Goal: Transaction & Acquisition: Purchase product/service

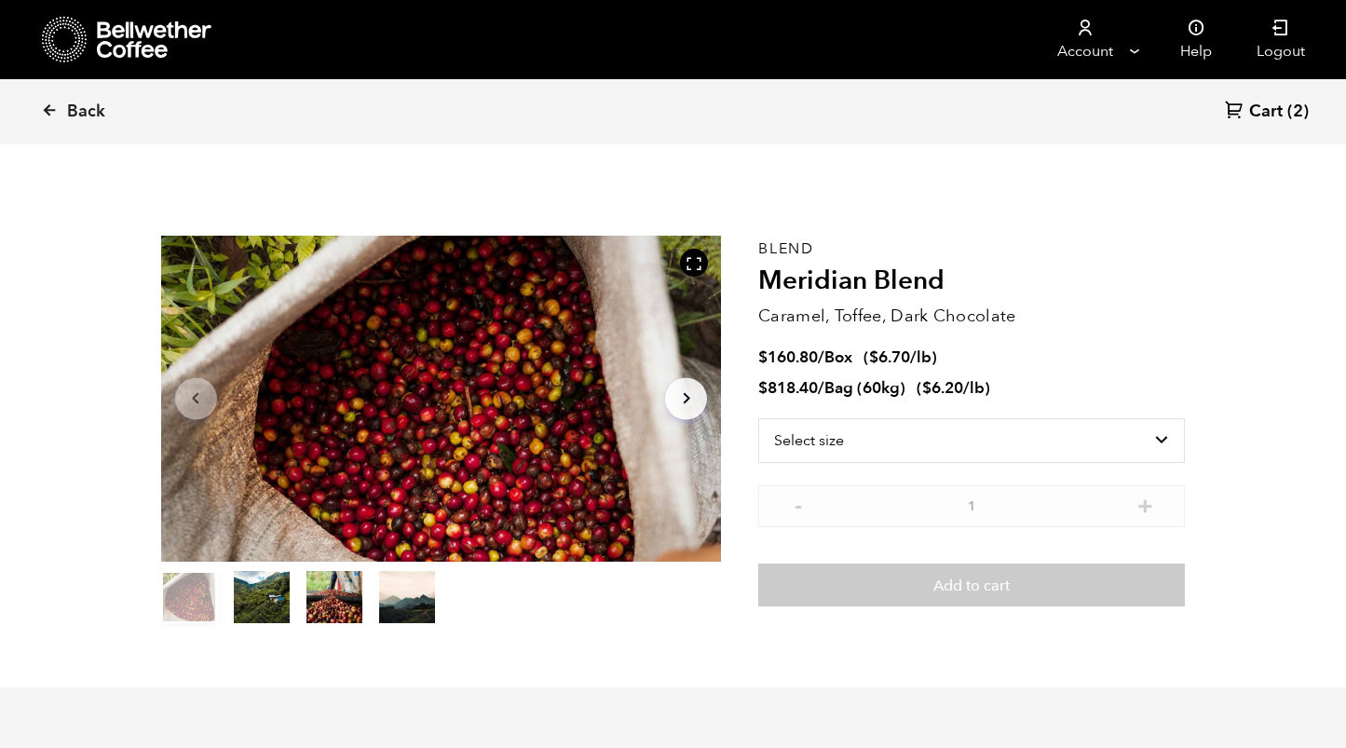
scroll to position [810, 992]
click at [45, 117] on icon at bounding box center [49, 110] width 17 height 17
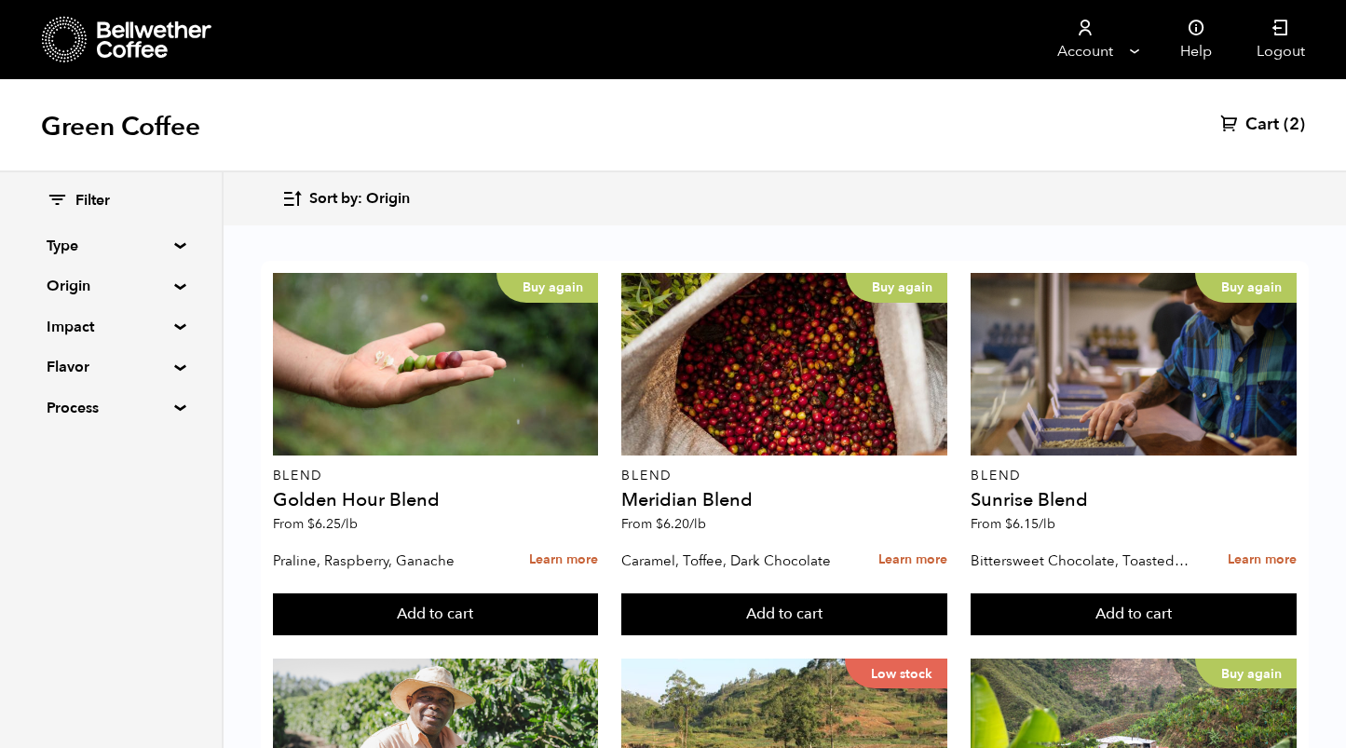
click at [135, 243] on summary "Type" at bounding box center [111, 246] width 129 height 22
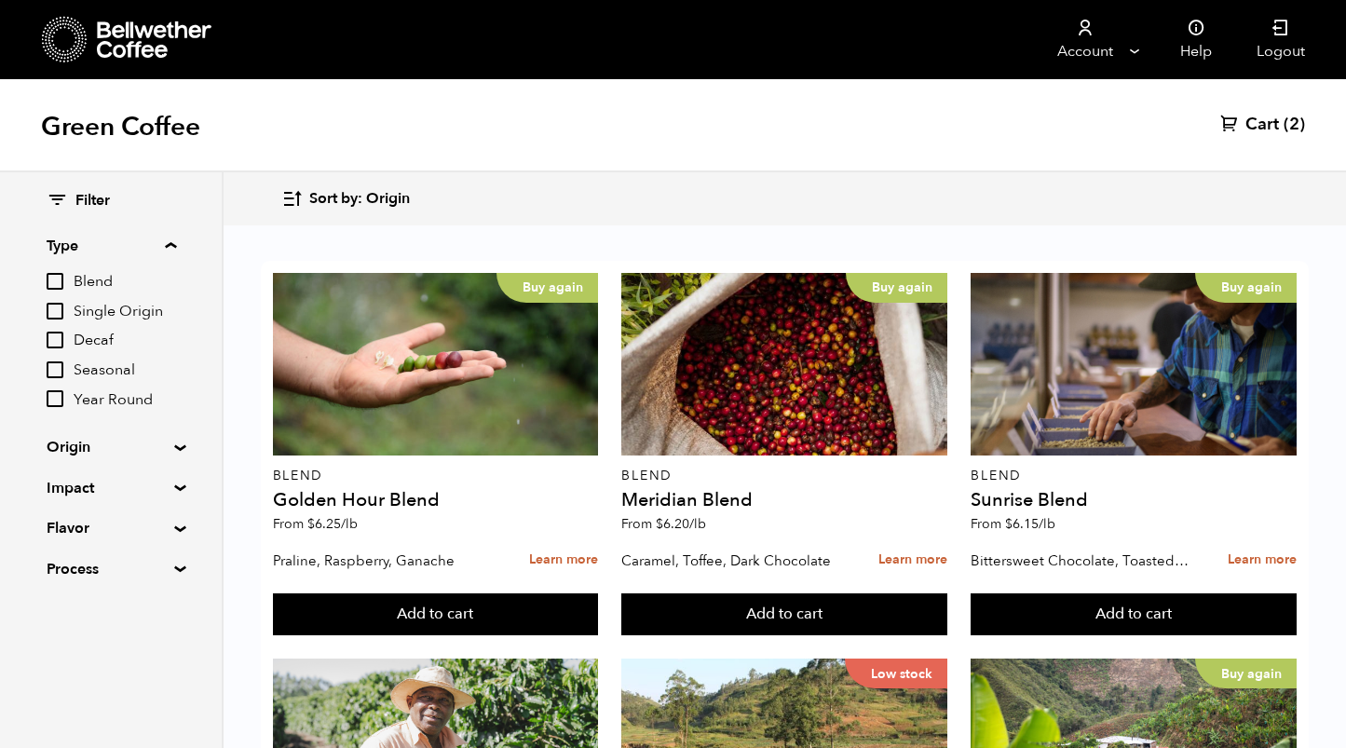
click at [98, 339] on span "Decaf" at bounding box center [125, 341] width 102 height 20
click at [0, 0] on input "Decaf" at bounding box center [0, 0] width 0 height 0
checkbox input "true"
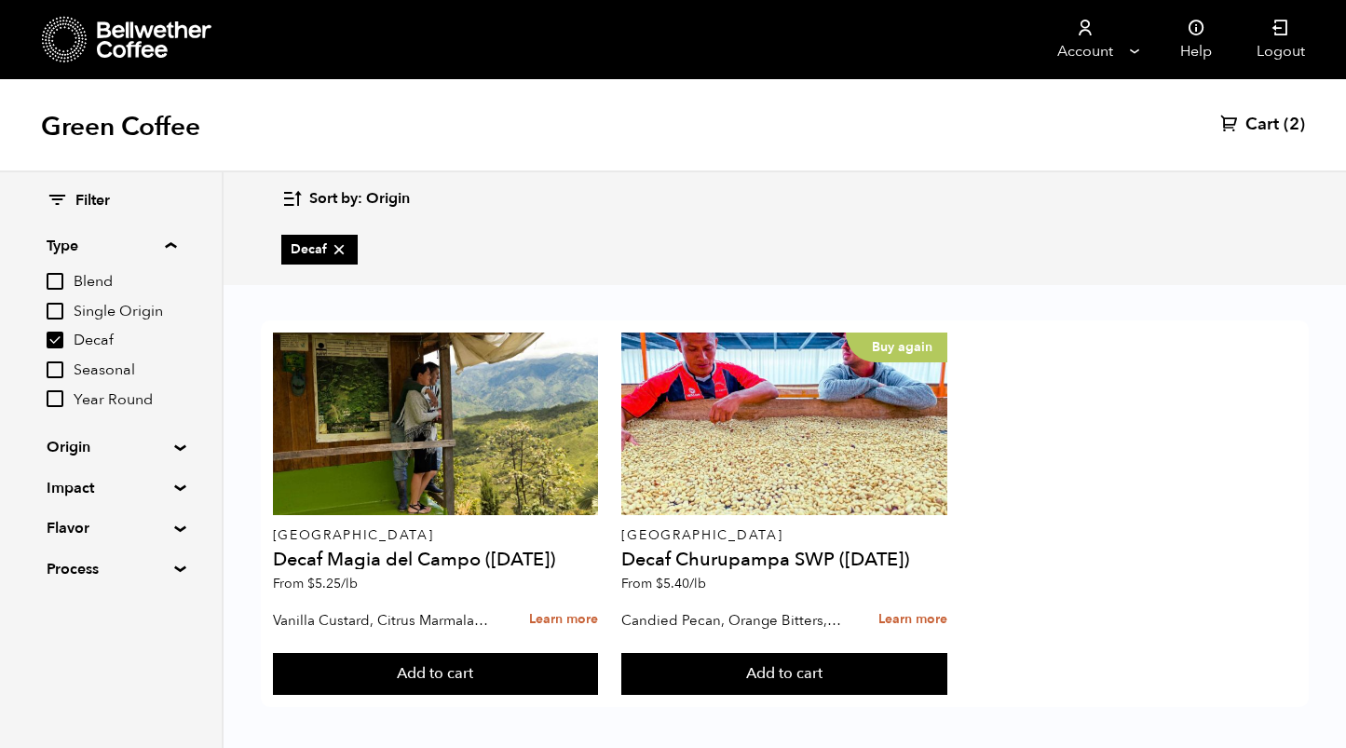
scroll to position [5, 0]
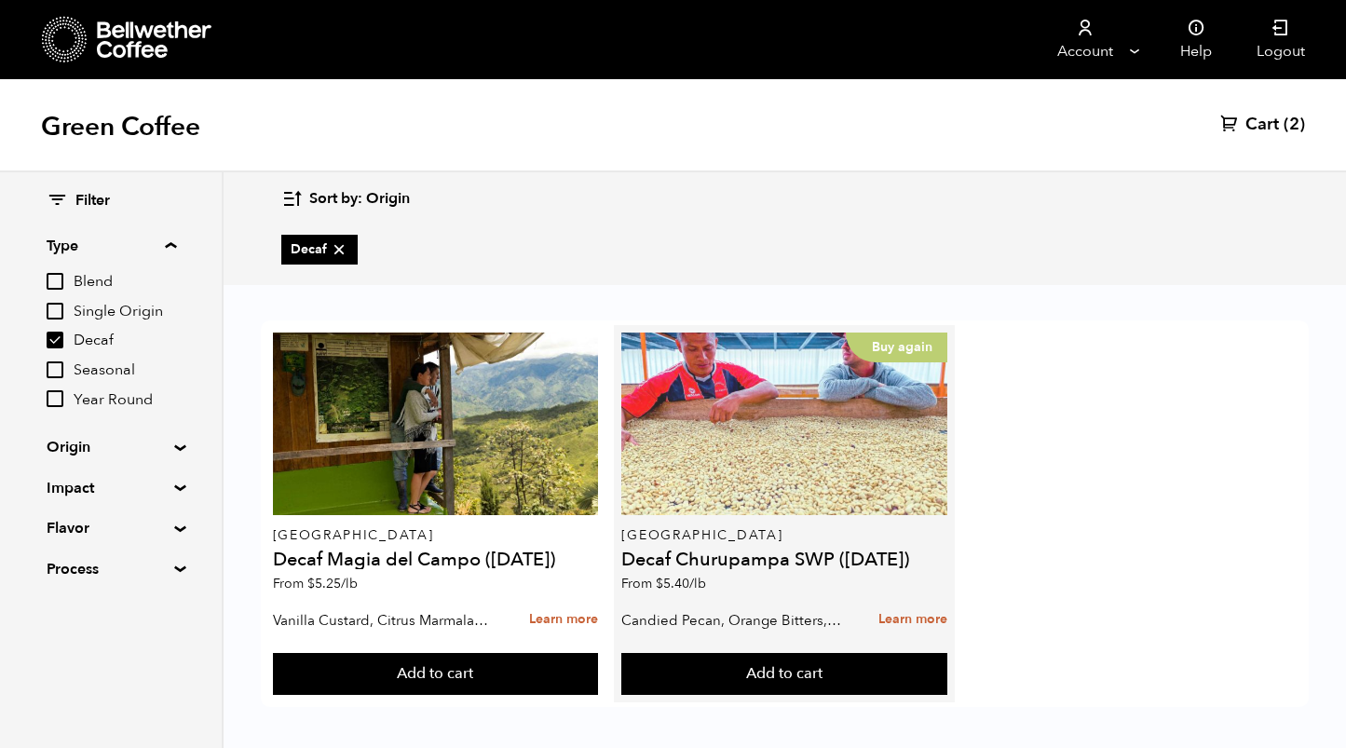
click at [763, 423] on div "Buy again" at bounding box center [784, 424] width 326 height 183
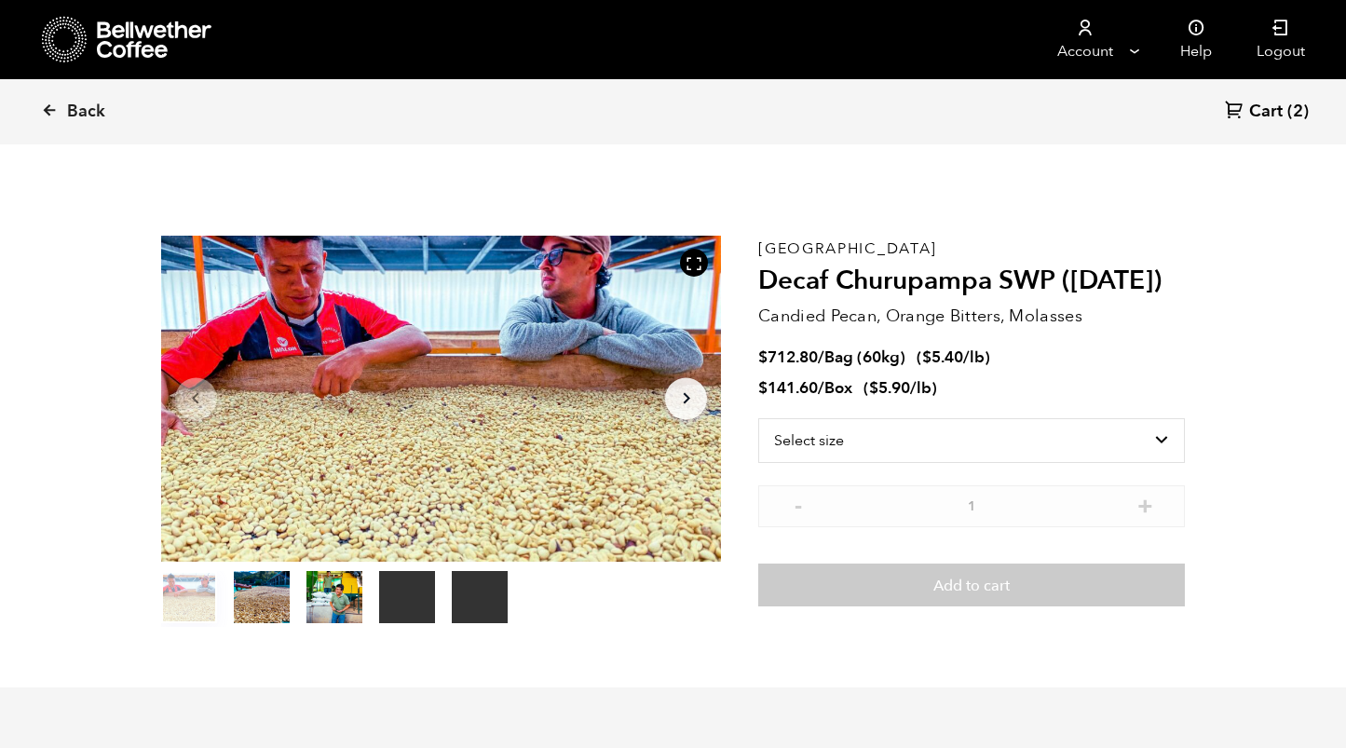
scroll to position [810, 992]
select select "bag-3"
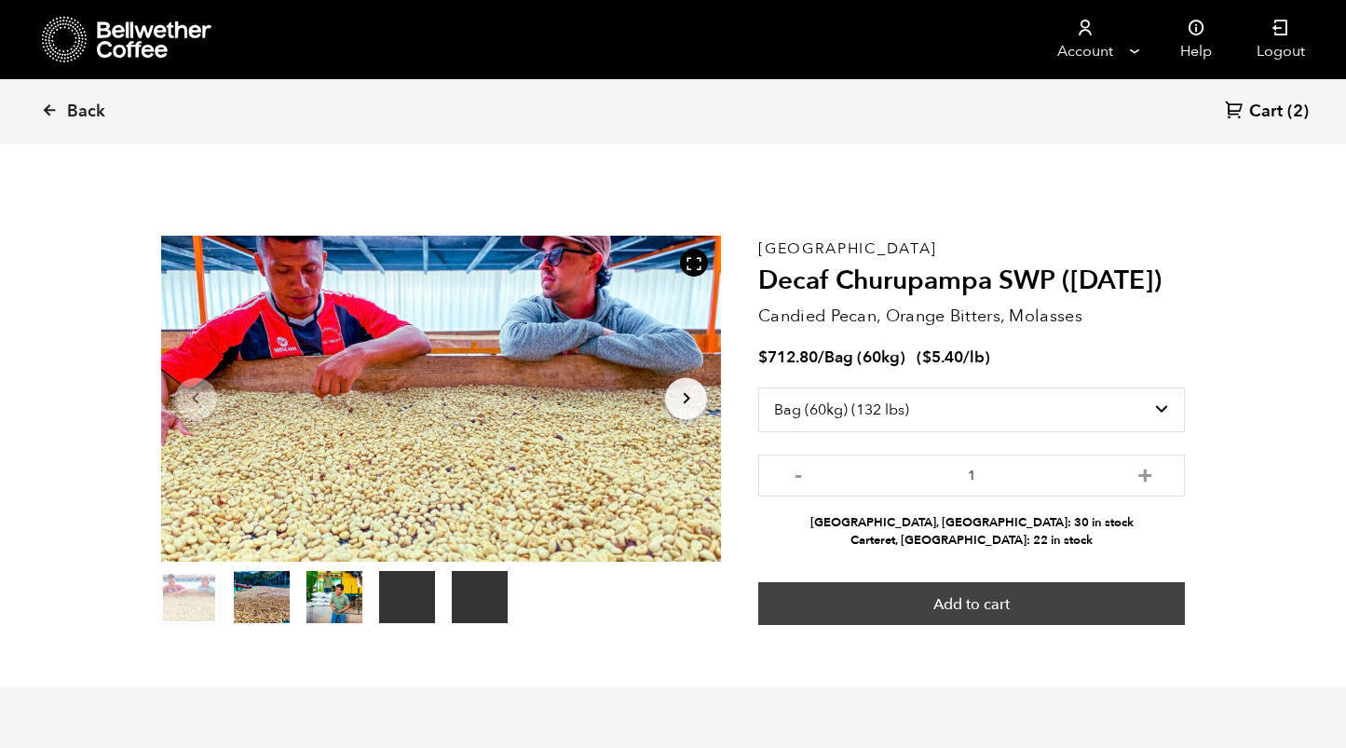
click at [957, 594] on button "Add to cart" at bounding box center [971, 603] width 427 height 43
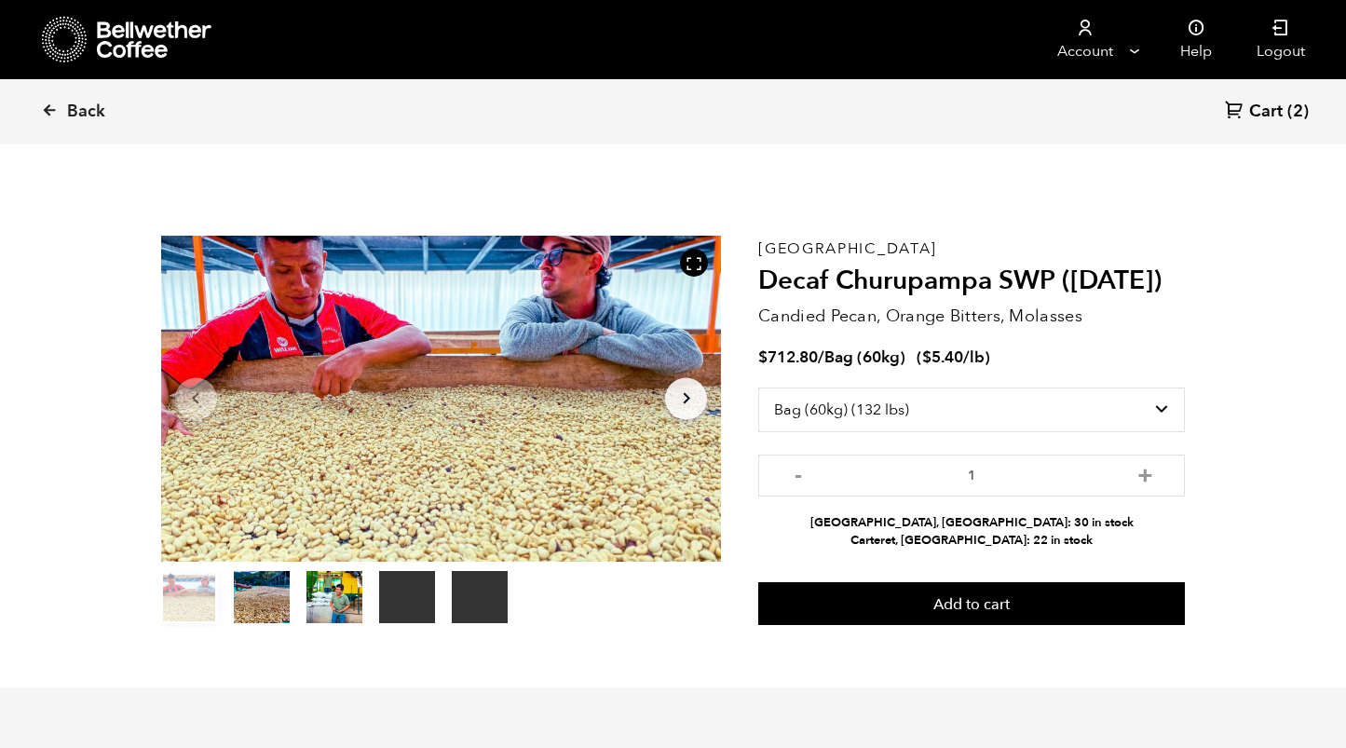
click at [1271, 116] on span "Cart" at bounding box center [1266, 112] width 34 height 22
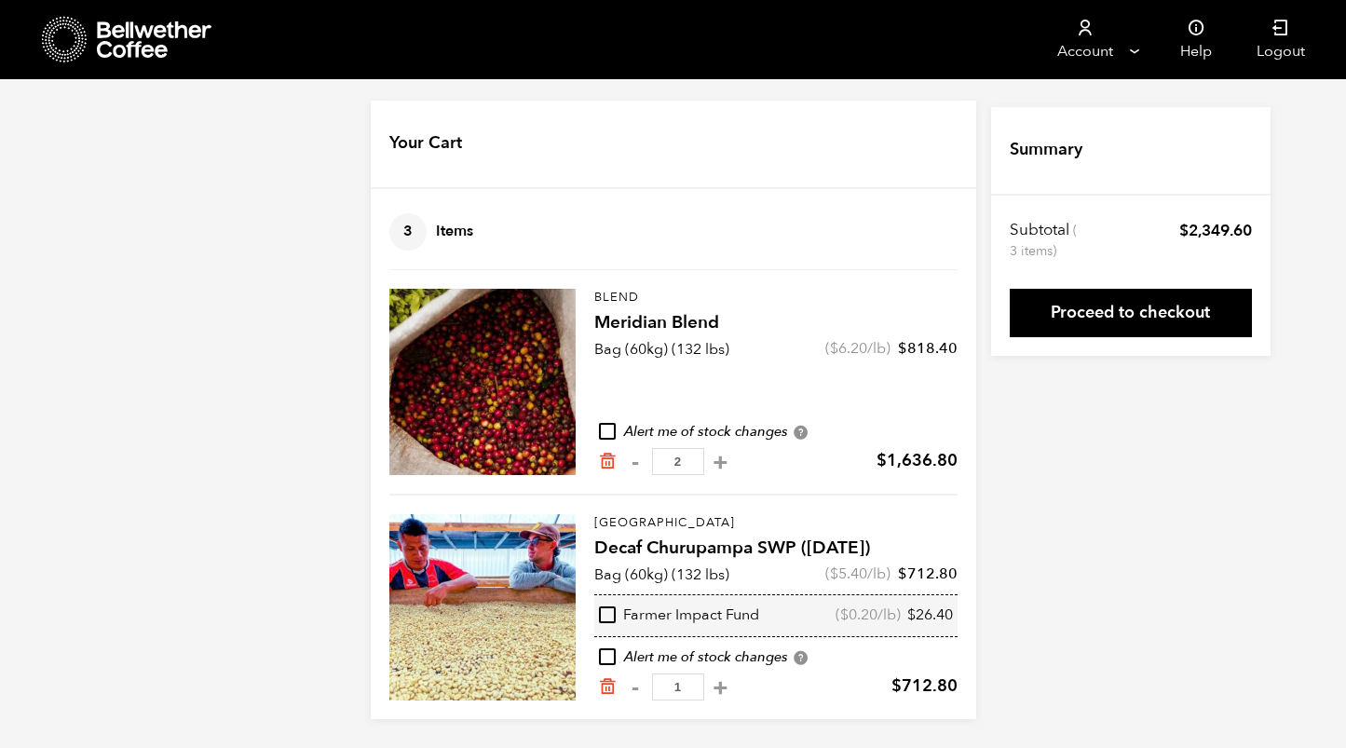
scroll to position [7, 0]
click at [1094, 316] on link "Proceed to checkout" at bounding box center [1131, 313] width 242 height 48
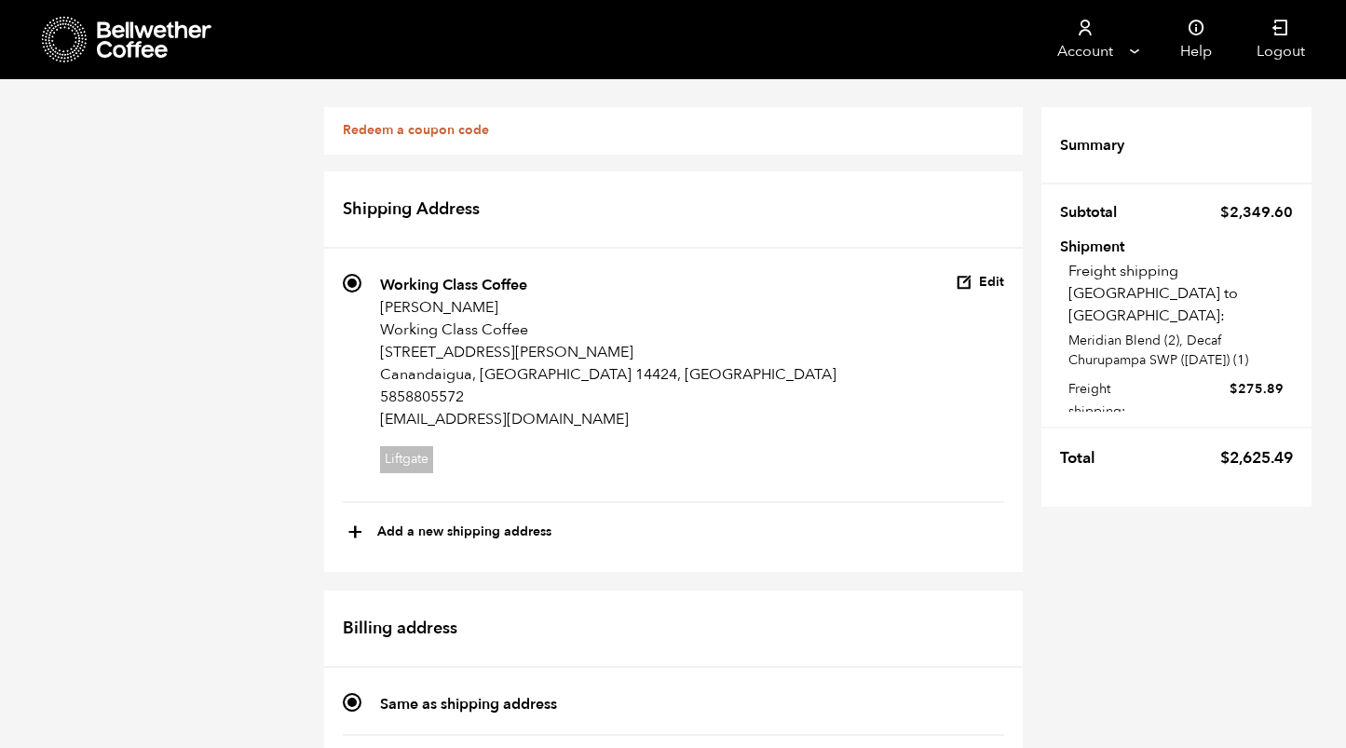
click at [1245, 447] on bdi "$ 2,625.49" at bounding box center [1256, 457] width 73 height 21
copy bdi "2,625.49"
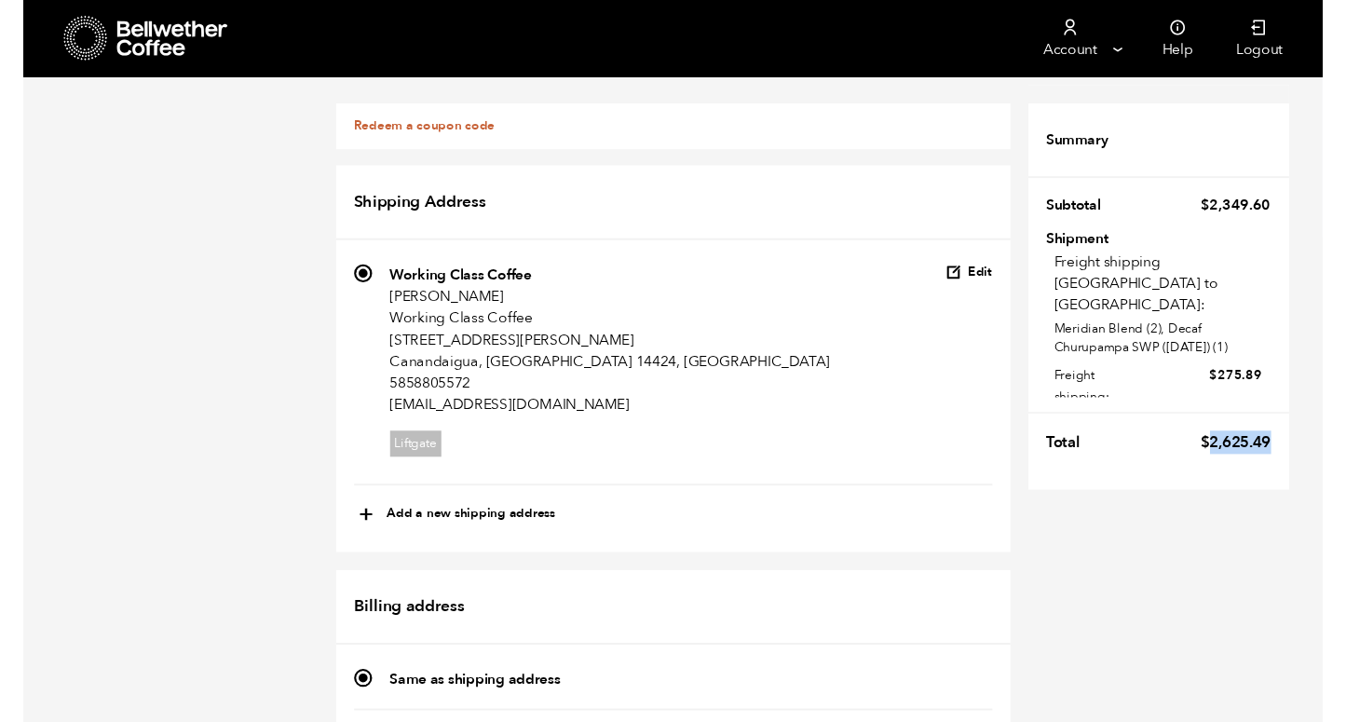
scroll to position [1013, 0]
